Goal: Transaction & Acquisition: Purchase product/service

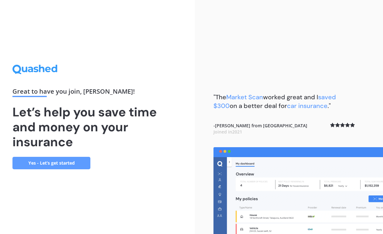
click at [73, 164] on link "Yes - Let’s get started" at bounding box center [51, 163] width 78 height 12
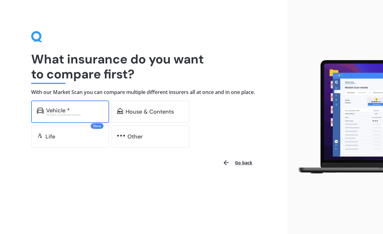
click at [83, 113] on div "Vehicle * Excludes commercial vehicles" at bounding box center [70, 112] width 78 height 22
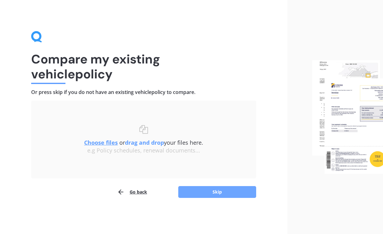
click at [214, 191] on button "Skip" at bounding box center [217, 192] width 78 height 12
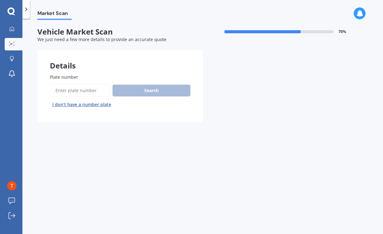
click at [85, 93] on input "Plate number" at bounding box center [80, 90] width 60 height 13
type input "m"
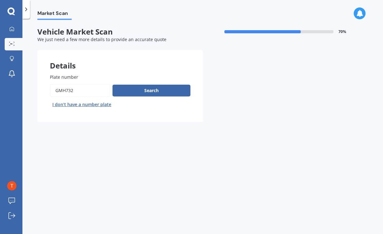
type input "gmh732"
click at [0, 0] on button "Next" at bounding box center [0, 0] width 0 height 0
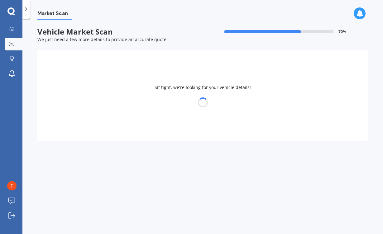
select select "FORD"
select select "FOCUS"
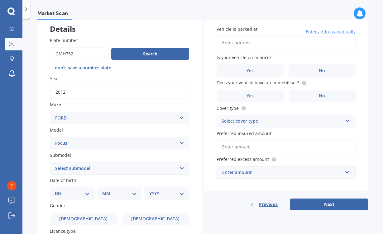
scroll to position [38, 0]
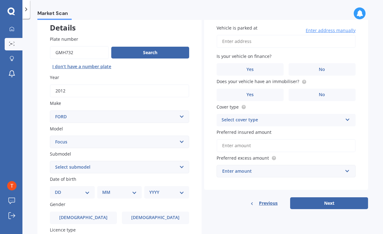
select select "TITANIUM SEDAN 2.0"
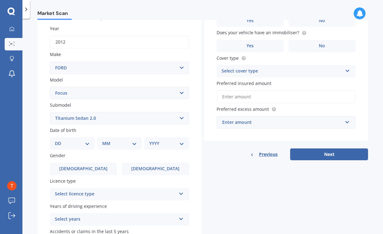
scroll to position [92, 0]
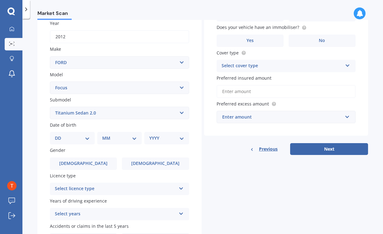
select select "31"
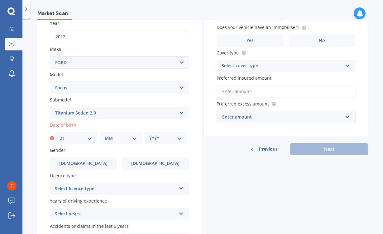
select select "12"
select select "1973"
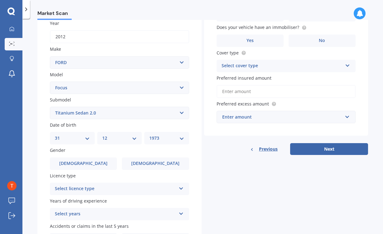
click at [143, 168] on div "Plate number Search I don’t have a number plate Year [DATE] Make Select make AC…" at bounding box center [119, 114] width 164 height 290
click at [145, 167] on label "[DEMOGRAPHIC_DATA]" at bounding box center [155, 164] width 67 height 12
click at [0, 0] on input "[DEMOGRAPHIC_DATA]" at bounding box center [0, 0] width 0 height 0
click at [145, 189] on div "Select licence type" at bounding box center [115, 188] width 121 height 7
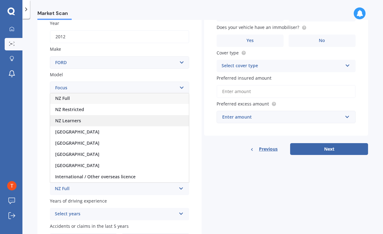
scroll to position [1, 0]
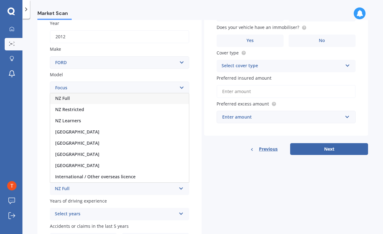
click at [136, 96] on div "NZ Full" at bounding box center [119, 98] width 139 height 11
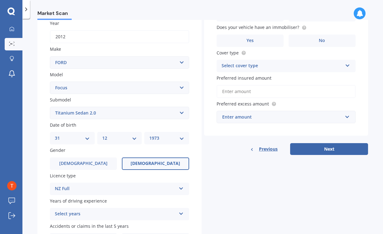
click at [106, 215] on div "Select years" at bounding box center [115, 214] width 121 height 7
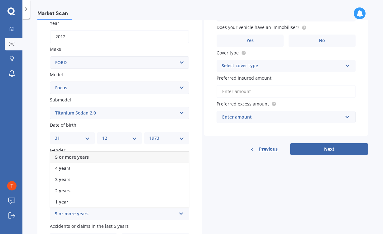
click at [112, 153] on div "5 or more years" at bounding box center [119, 157] width 139 height 11
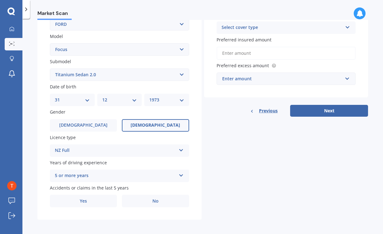
scroll to position [130, 0]
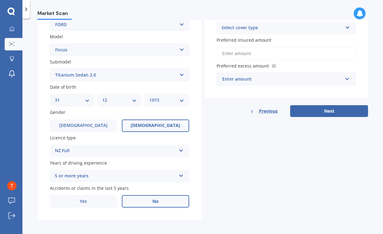
click at [148, 200] on label "No" at bounding box center [155, 201] width 67 height 12
click at [0, 0] on input "No" at bounding box center [0, 0] width 0 height 0
click at [98, 195] on label "Yes" at bounding box center [83, 201] width 67 height 12
click at [0, 0] on input "Yes" at bounding box center [0, 0] width 0 height 0
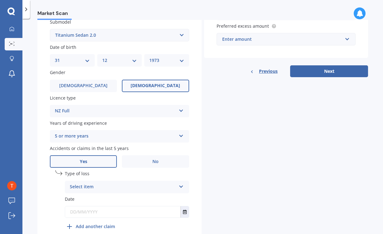
scroll to position [181, 0]
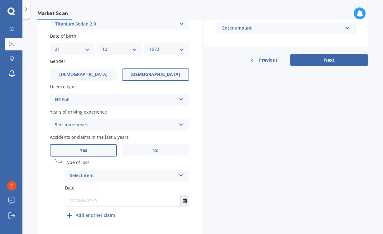
click at [128, 172] on div "Select item" at bounding box center [123, 175] width 106 height 7
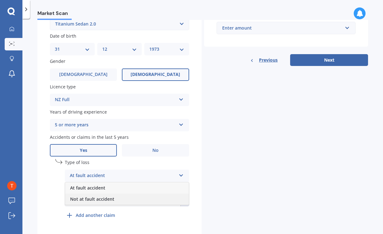
click at [119, 195] on div "Not at fault accident" at bounding box center [127, 199] width 124 height 11
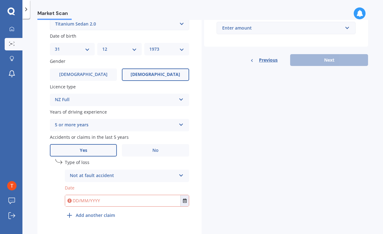
click at [111, 198] on input "text" at bounding box center [122, 200] width 115 height 11
type input "12/"
click at [185, 200] on icon "Select date" at bounding box center [185, 201] width 4 height 4
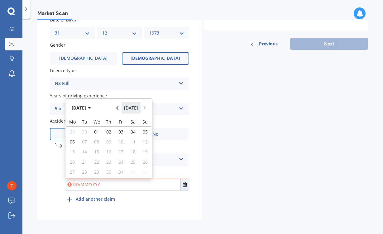
scroll to position [197, 0]
click at [118, 106] on icon "Navigate back" at bounding box center [117, 108] width 3 height 4
click at [110, 151] on span "18" at bounding box center [108, 152] width 5 height 6
type input "[DATE]"
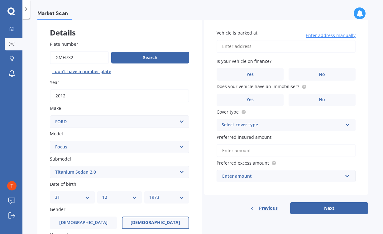
scroll to position [13, 0]
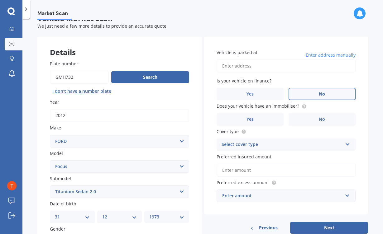
click at [307, 95] on label "No" at bounding box center [322, 94] width 67 height 12
click at [0, 0] on input "No" at bounding box center [0, 0] width 0 height 0
type input "[STREET_ADDRESS]"
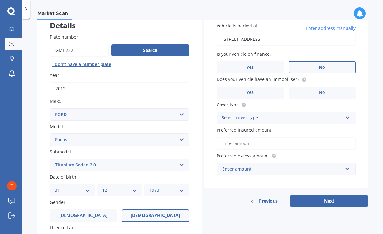
scroll to position [53, 0]
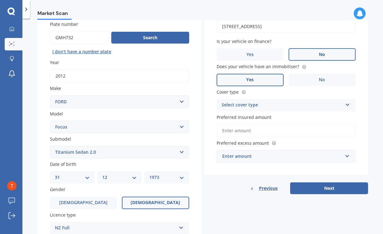
click at [264, 79] on label "Yes" at bounding box center [250, 80] width 67 height 12
click at [0, 0] on input "Yes" at bounding box center [0, 0] width 0 height 0
click at [283, 106] on div "Select cover type" at bounding box center [282, 105] width 121 height 7
click at [275, 116] on div "Comprehensive" at bounding box center [286, 117] width 139 height 11
click at [263, 103] on div "Comprehensive" at bounding box center [282, 105] width 121 height 7
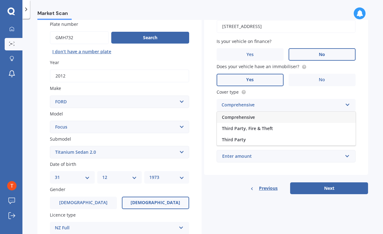
click at [260, 112] on div "Comprehensive Third Party, Fire & Theft Third Party" at bounding box center [286, 129] width 139 height 34
click at [249, 132] on input "Preferred insured amount" at bounding box center [286, 130] width 139 height 13
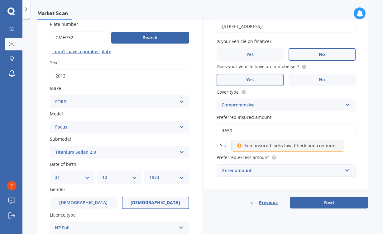
type input "$6,500"
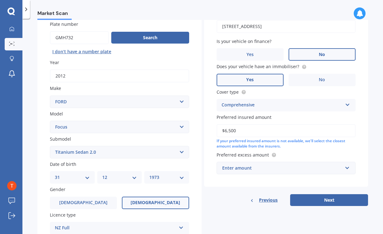
click at [259, 165] on div "Enter amount" at bounding box center [282, 168] width 121 height 7
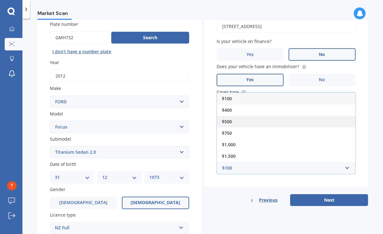
click at [246, 117] on div "$500" at bounding box center [286, 122] width 139 height 12
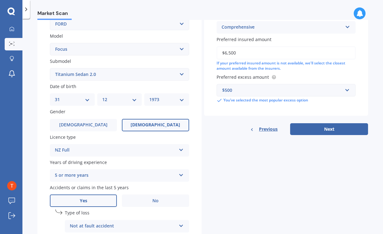
scroll to position [154, 0]
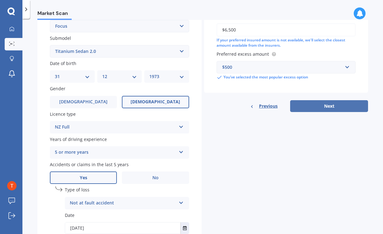
click at [318, 106] on button "Next" at bounding box center [329, 106] width 78 height 12
select select "31"
select select "12"
select select "1973"
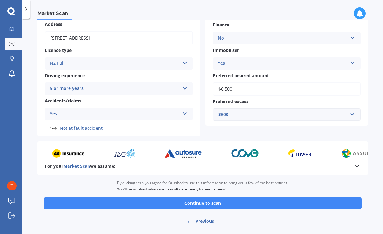
scroll to position [87, 0]
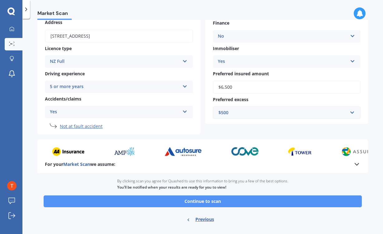
click at [231, 204] on button "Continue to scan" at bounding box center [203, 202] width 318 height 12
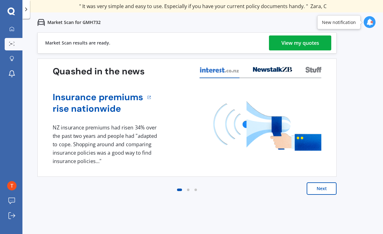
click at [297, 44] on div "View my quotes" at bounding box center [301, 43] width 38 height 15
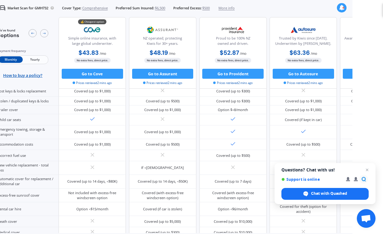
scroll to position [135, 0]
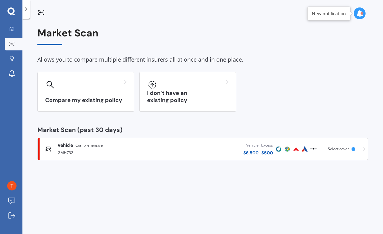
click at [294, 44] on div "Market Scan" at bounding box center [202, 36] width 331 height 18
click at [167, 158] on link "Vehicle Comprehensive GMH732 Vehicle $ 6,500 Excess $ 500 Scanned 24 minutes ag…" at bounding box center [202, 149] width 331 height 22
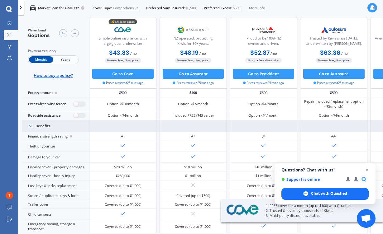
scroll to position [13, 0]
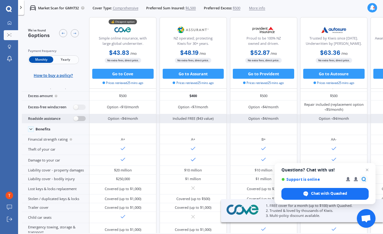
click at [74, 122] on label at bounding box center [80, 118] width 12 height 5
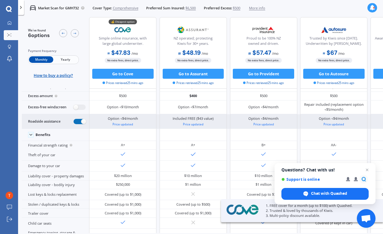
radio input "true"
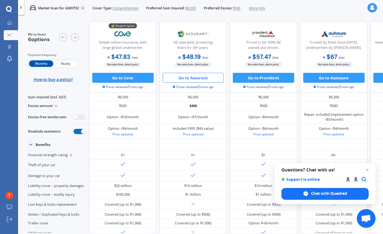
scroll to position [0, 0]
click at [199, 76] on button "Go to Assurant" at bounding box center [193, 78] width 61 height 10
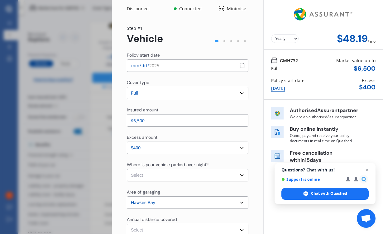
select select "Monthly"
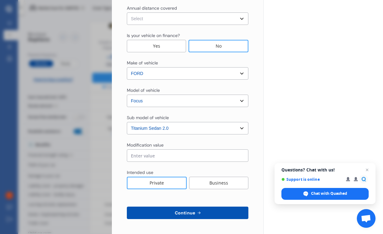
scroll to position [212, 0]
